Goal: Transaction & Acquisition: Purchase product/service

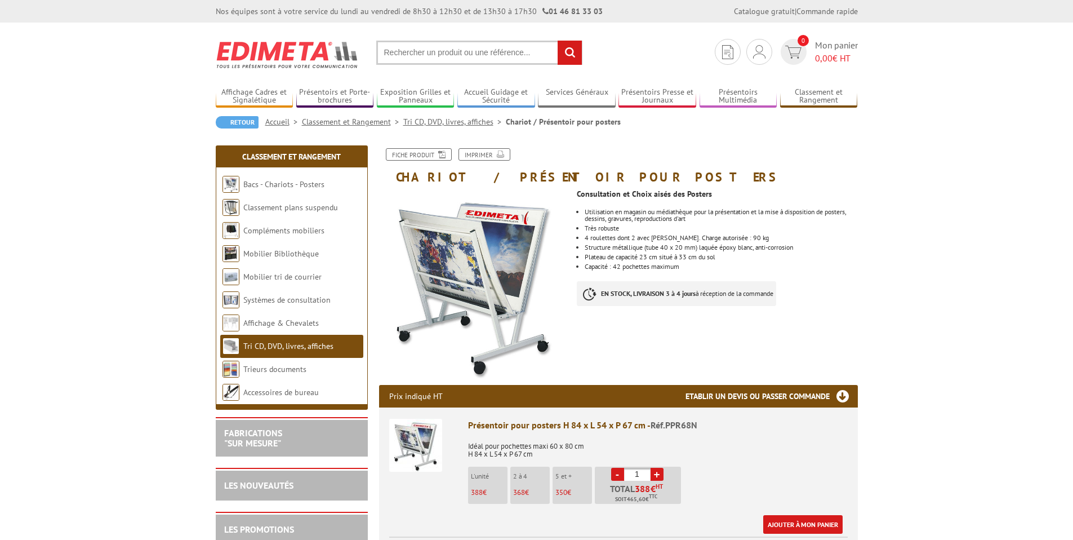
click at [472, 53] on input "text" at bounding box center [479, 53] width 206 height 24
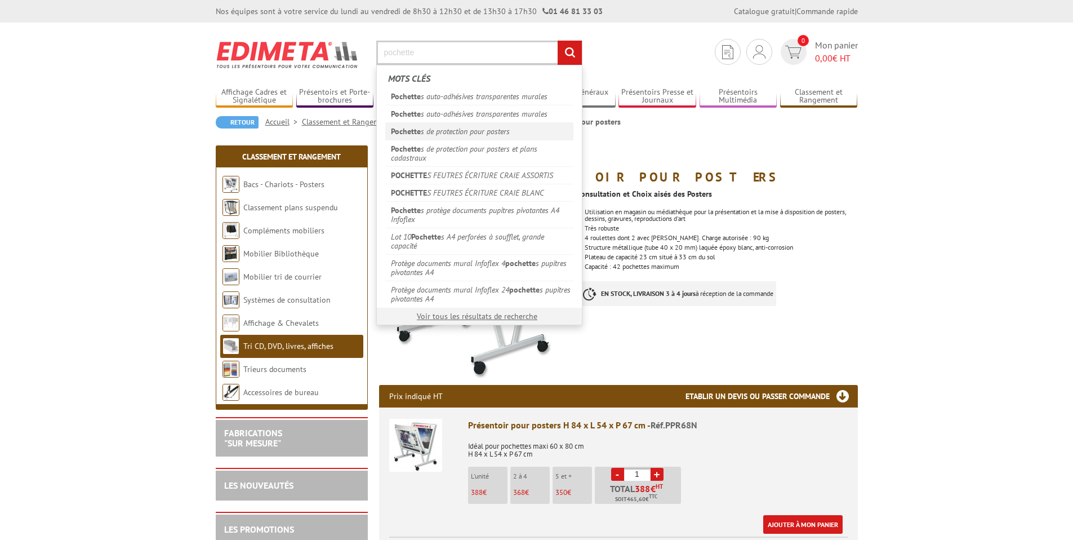
type input "pochette"
click at [446, 132] on link "Pochette s de protection pour posters" at bounding box center [479, 130] width 188 height 17
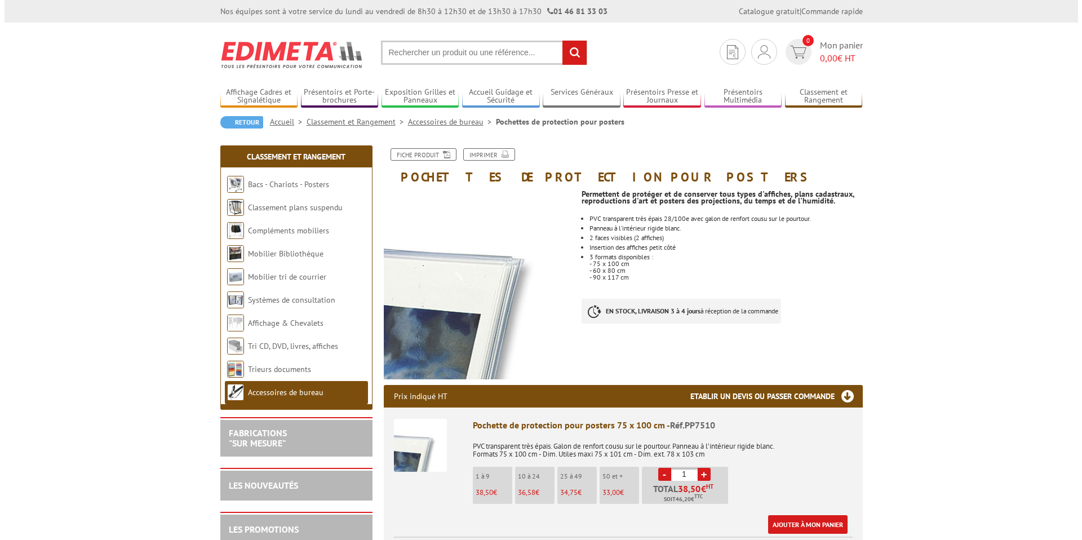
scroll to position [150, 0]
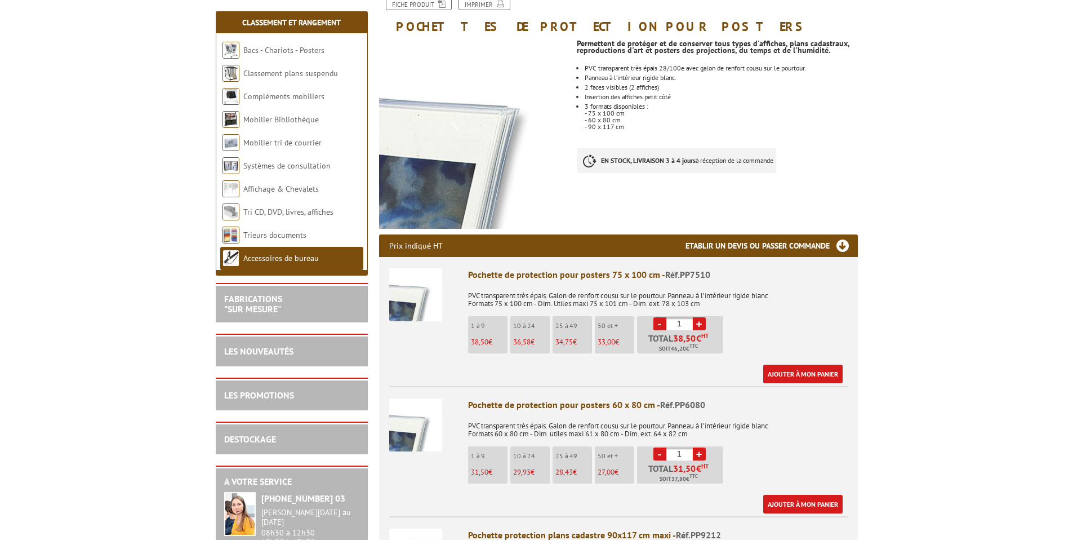
drag, startPoint x: 687, startPoint y: 323, endPoint x: 664, endPoint y: 326, distance: 23.3
click at [664, 326] on li "- 1 + Total 38,50 € HT Soit 46,20 € TTC" at bounding box center [680, 334] width 86 height 37
type input "50"
click at [807, 372] on link "Ajouter à mon panier" at bounding box center [803, 374] width 79 height 19
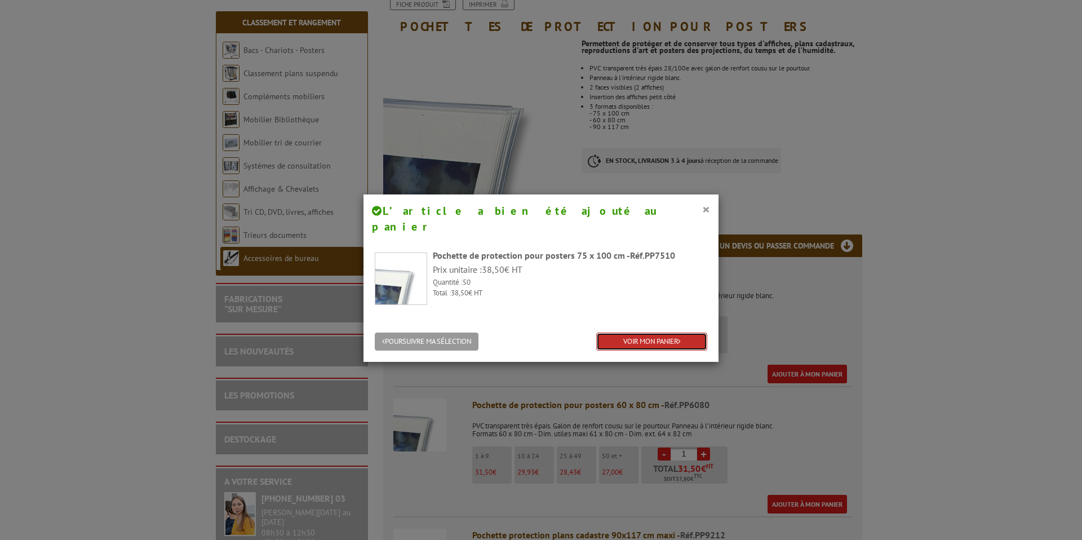
click at [676, 332] on link "VOIR MON PANIER" at bounding box center [651, 341] width 111 height 19
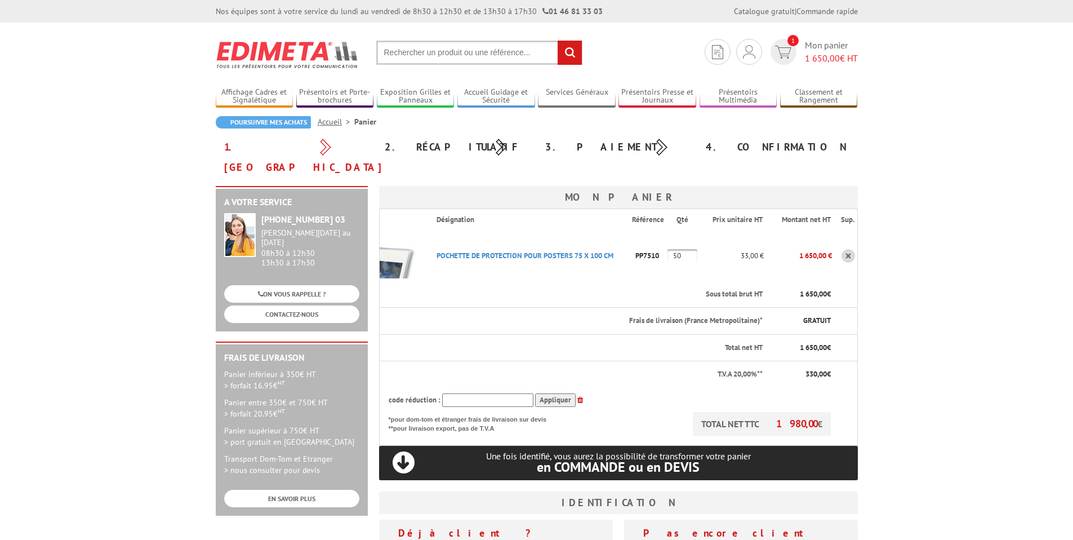
click at [943, 400] on body "Nos équipes sont à votre service du lundi au vendredi de 8h30 à 12h30 et de 13h…" at bounding box center [536, 478] width 1073 height 957
